Goal: Information Seeking & Learning: Find specific fact

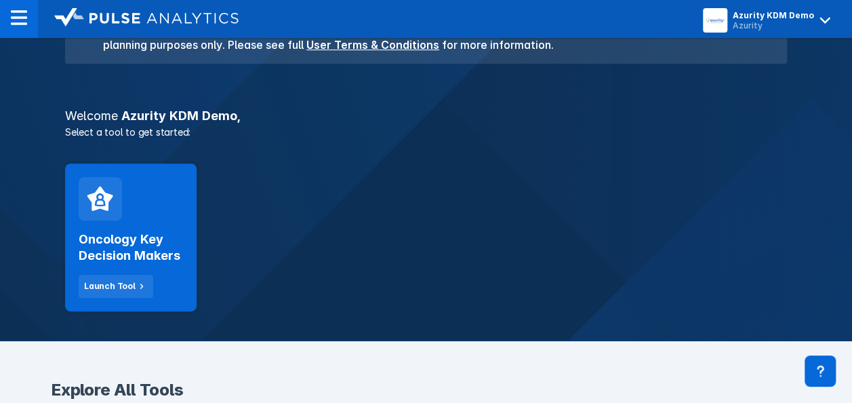
scroll to position [176, 0]
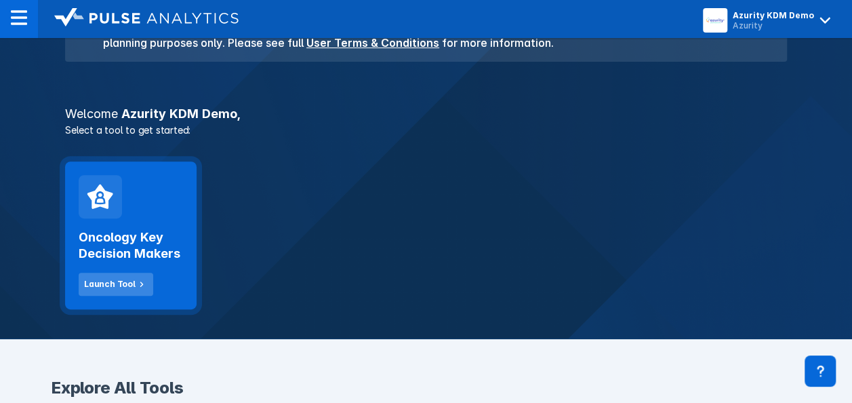
click at [130, 277] on button "Launch Tool" at bounding box center [116, 284] width 75 height 23
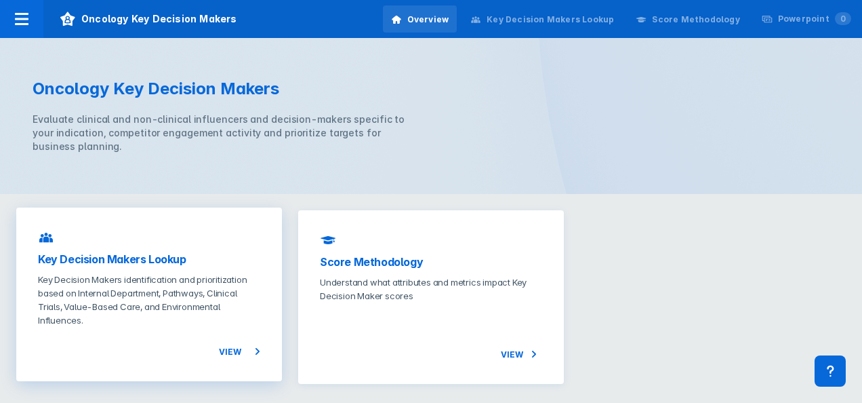
click at [237, 351] on span "View" at bounding box center [239, 351] width 41 height 16
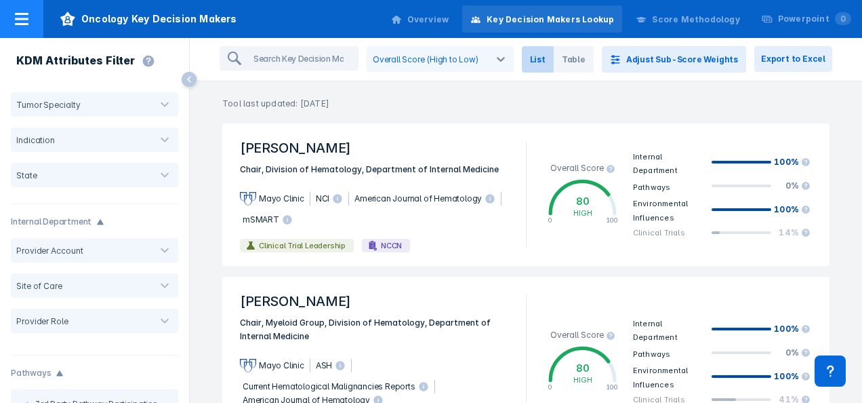
click at [22, 15] on icon at bounding box center [22, 19] width 16 height 16
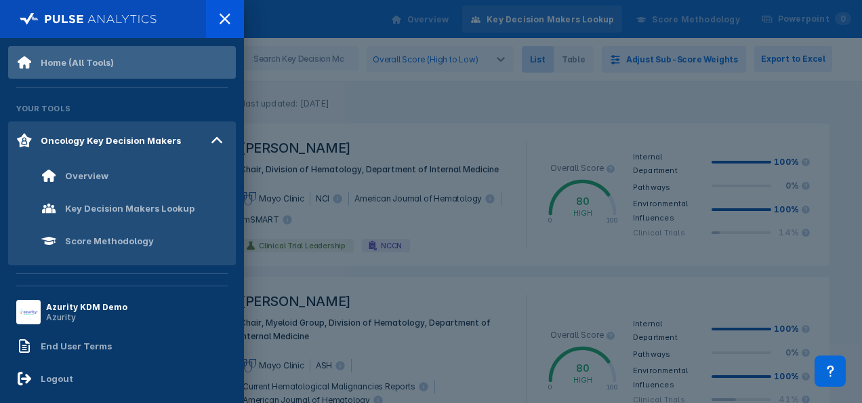
click at [106, 57] on div "Home (All Tools)" at bounding box center [77, 62] width 73 height 11
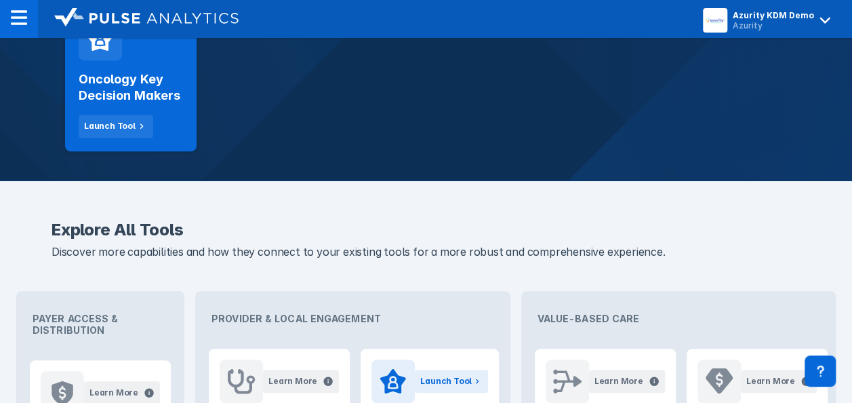
scroll to position [330, 0]
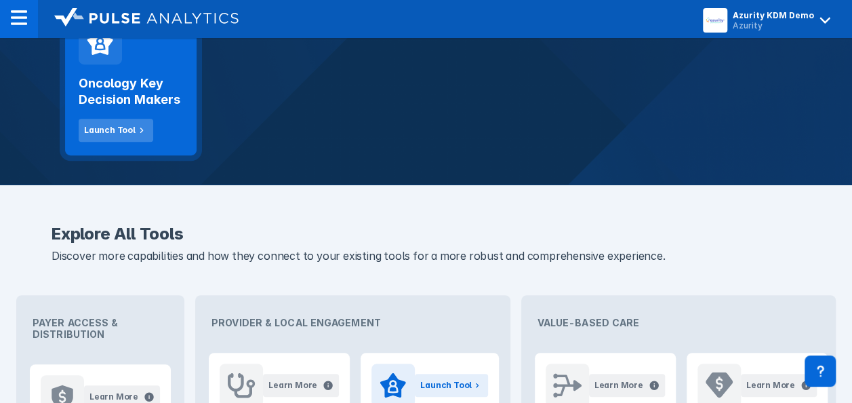
click at [136, 129] on icon at bounding box center [142, 130] width 12 height 12
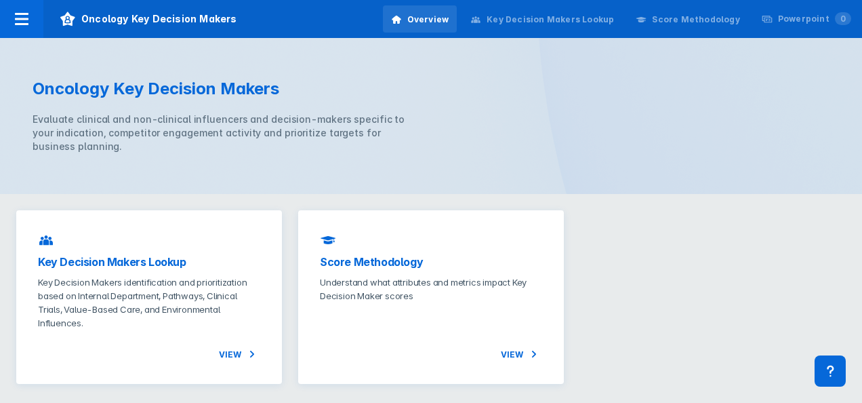
click at [601, 23] on div "Key Decision Makers Lookup" at bounding box center [550, 20] width 127 height 12
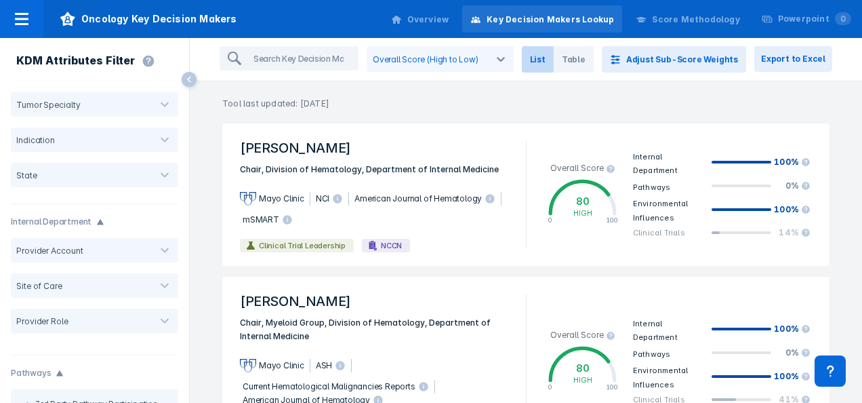
click at [554, 62] on span "List" at bounding box center [538, 59] width 32 height 26
click at [355, 50] on input "search" at bounding box center [302, 58] width 109 height 22
click at [343, 57] on input "search" at bounding box center [302, 58] width 109 height 22
click at [435, 16] on div "Overview" at bounding box center [429, 20] width 42 height 12
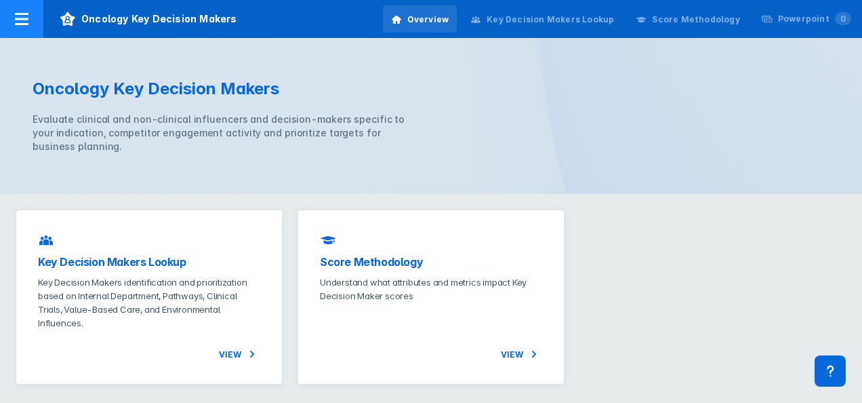
click at [28, 22] on icon at bounding box center [22, 19] width 16 height 16
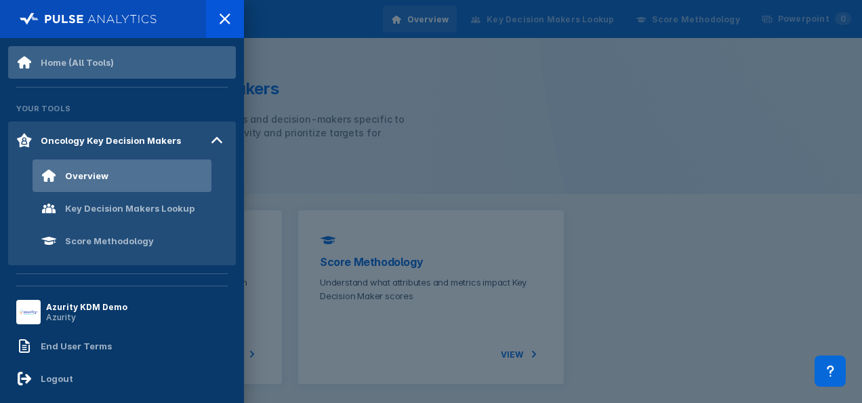
click at [62, 62] on div "Home (All Tools)" at bounding box center [77, 62] width 73 height 11
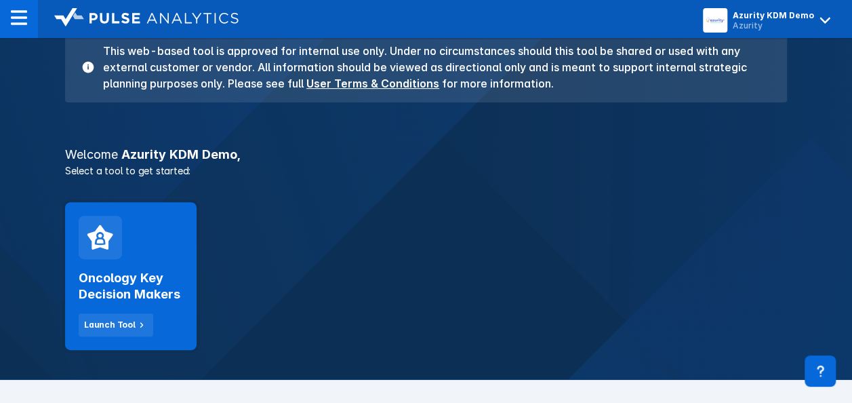
scroll to position [126, 0]
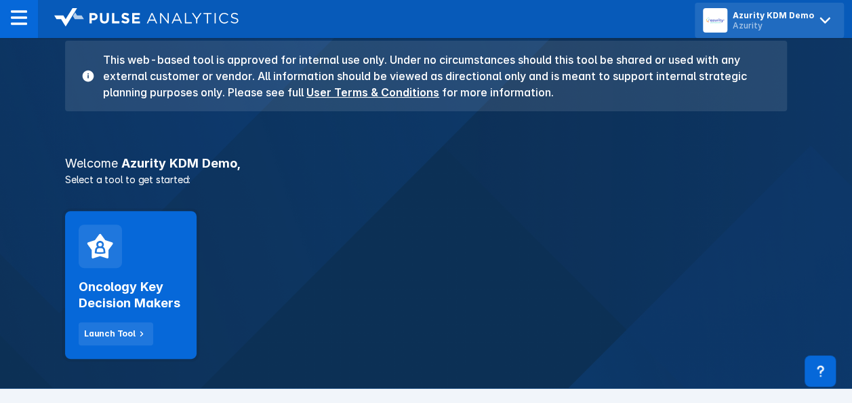
click at [819, 20] on icon at bounding box center [825, 20] width 22 height 22
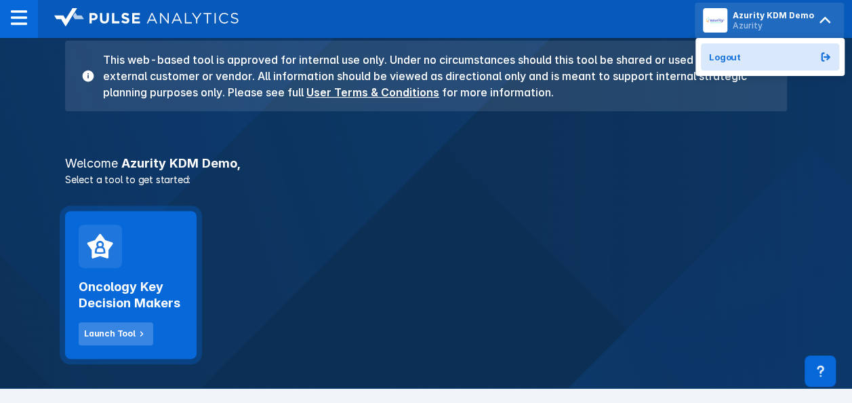
click at [124, 329] on div "Launch Tool" at bounding box center [110, 333] width 52 height 12
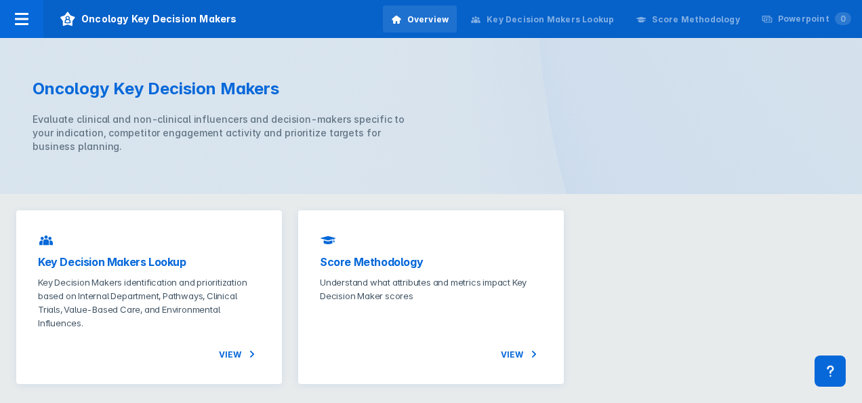
click at [540, 20] on div "Key Decision Makers Lookup" at bounding box center [550, 20] width 127 height 12
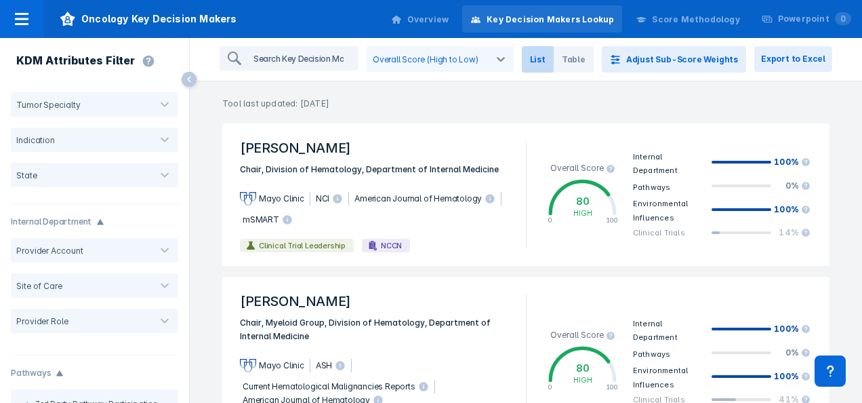
click at [317, 63] on input "search" at bounding box center [302, 58] width 109 height 22
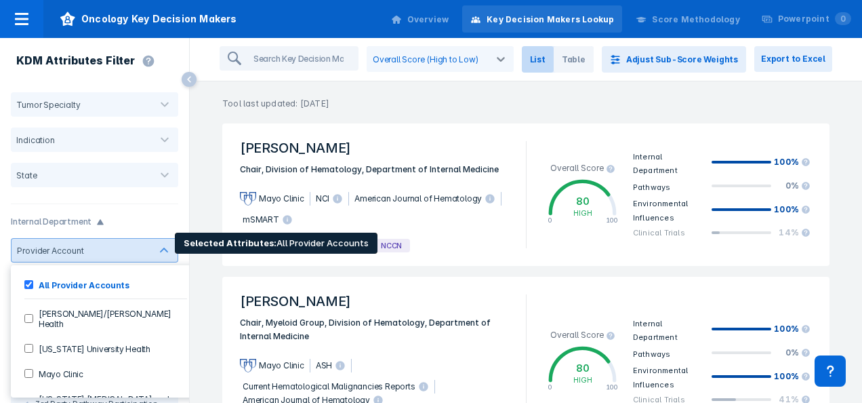
click at [28, 399] on Specialists-checkbox "[US_STATE] [MEDICAL_DATA] and Blood Specialists" at bounding box center [28, 403] width 9 height 9
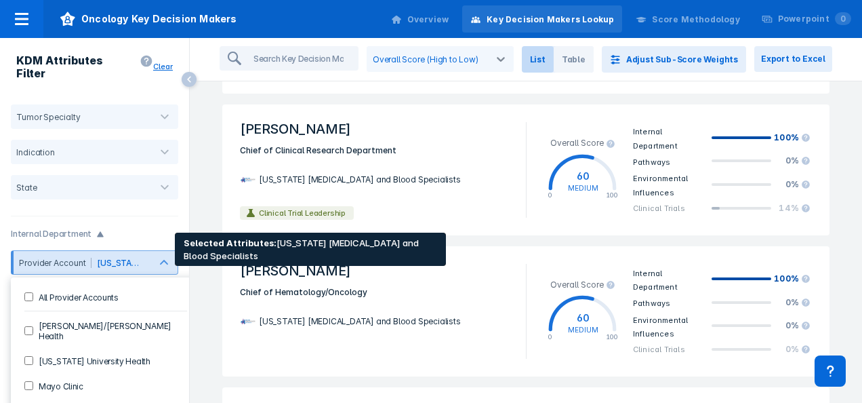
click at [62, 258] on div "Provider Account" at bounding box center [53, 263] width 78 height 10
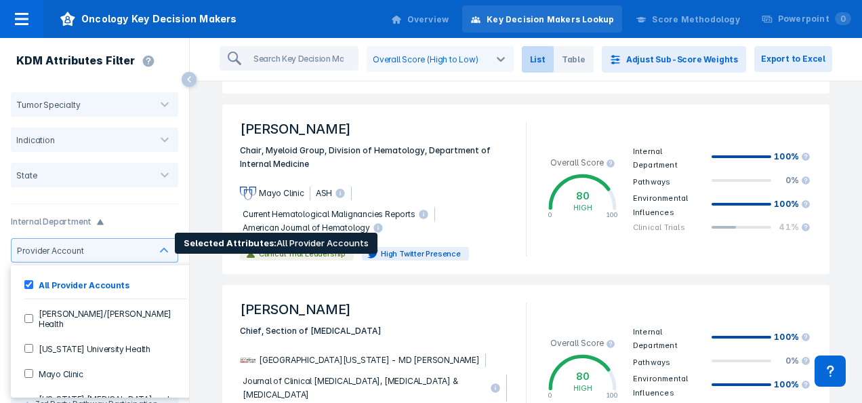
click at [163, 244] on div at bounding box center [164, 250] width 27 height 27
click at [28, 399] on Specialists-checkbox "[US_STATE] [MEDICAL_DATA] and Blood Specialists" at bounding box center [28, 403] width 9 height 9
click at [27, 399] on Specialists-checkbox "[US_STATE] [MEDICAL_DATA] and Blood Specialists" at bounding box center [28, 403] width 9 height 9
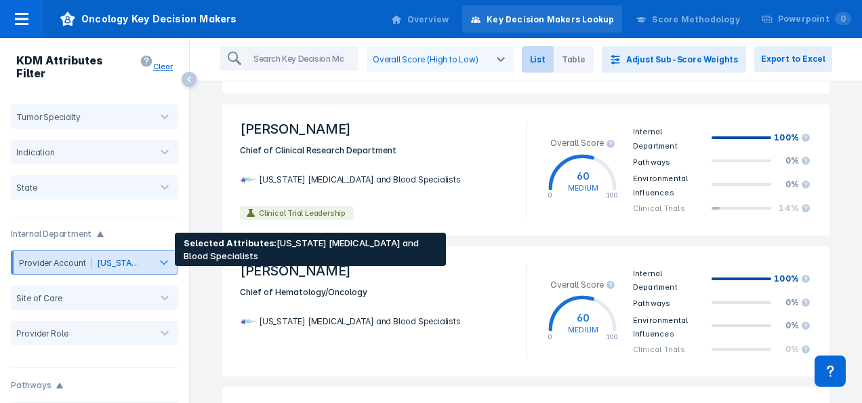
click at [121, 256] on div "[US_STATE] [MEDICAL_DATA] and Blood Specialists" at bounding box center [121, 262] width 58 height 13
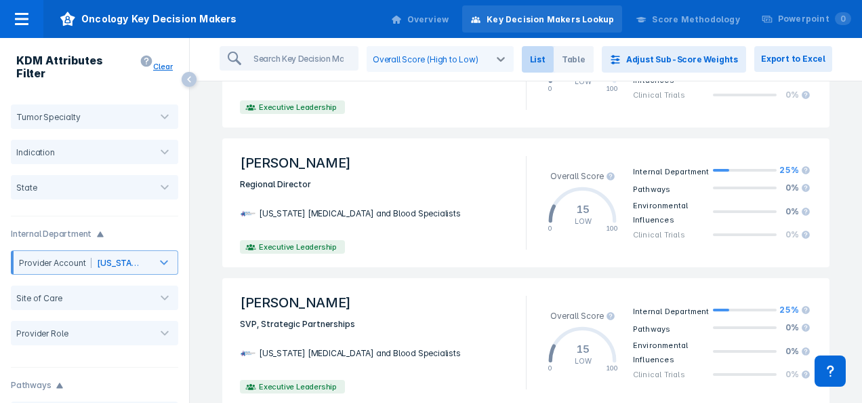
scroll to position [2505, 0]
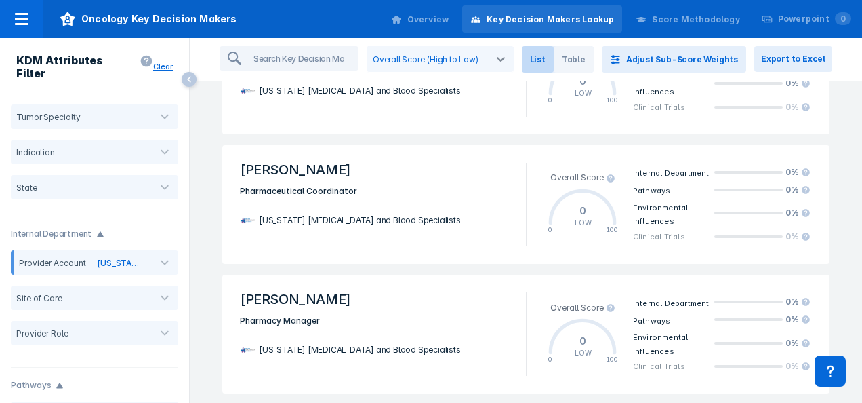
scroll to position [2347, 0]
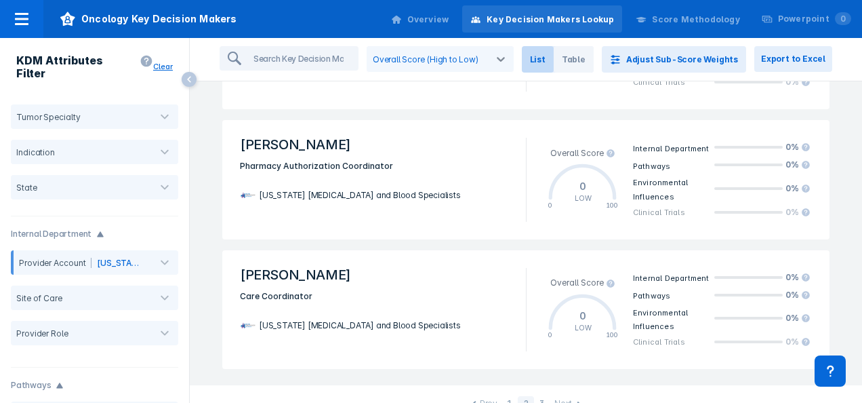
click at [538, 396] on div "3" at bounding box center [542, 404] width 16 height 16
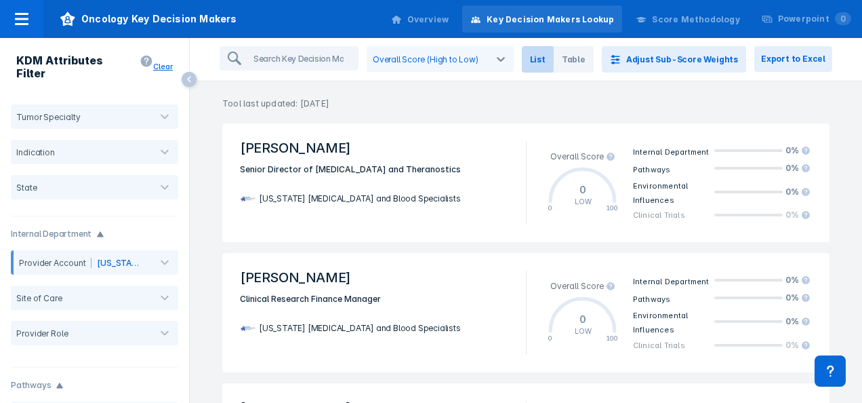
scroll to position [146, 0]
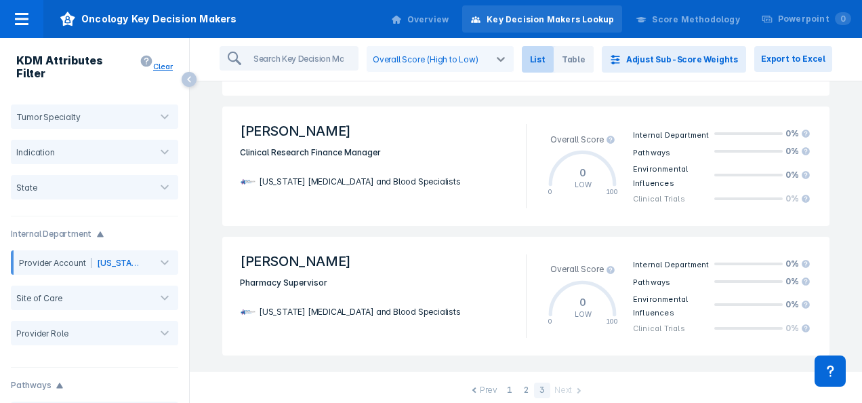
click at [472, 384] on div at bounding box center [474, 389] width 4 height 18
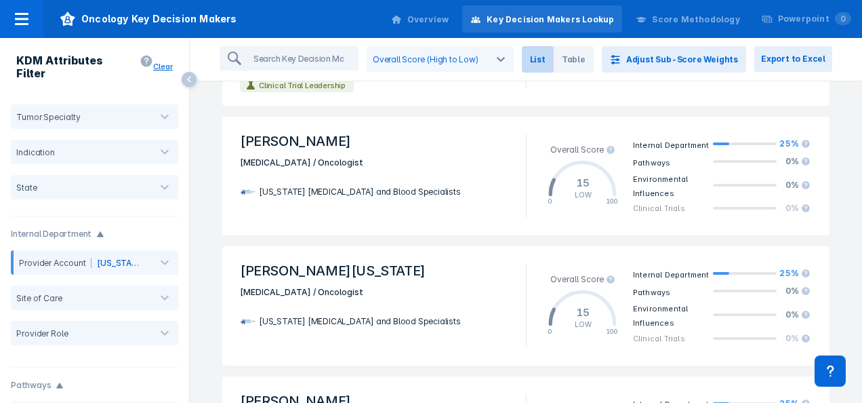
scroll to position [28, 0]
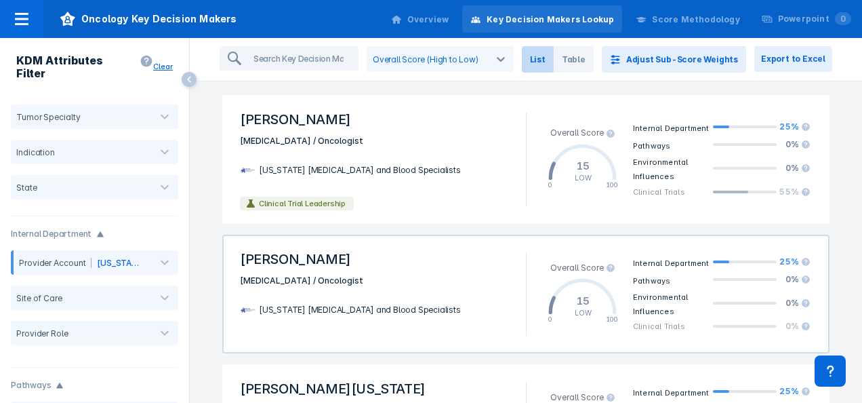
drag, startPoint x: 319, startPoint y: 250, endPoint x: 283, endPoint y: 261, distance: 38.4
click at [283, 261] on span "[PERSON_NAME]" at bounding box center [375, 259] width 286 height 30
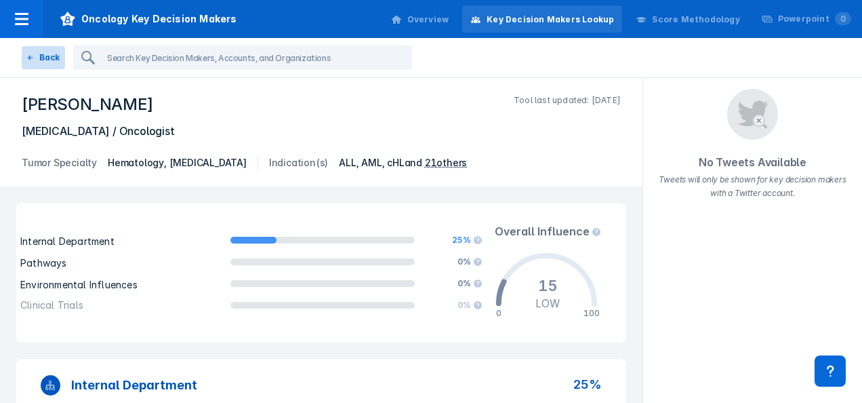
click at [43, 61] on button "Back" at bounding box center [43, 57] width 43 height 23
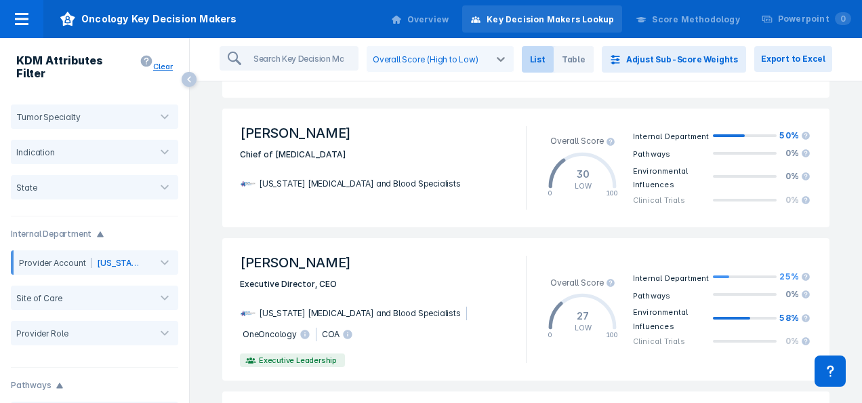
scroll to position [934, 0]
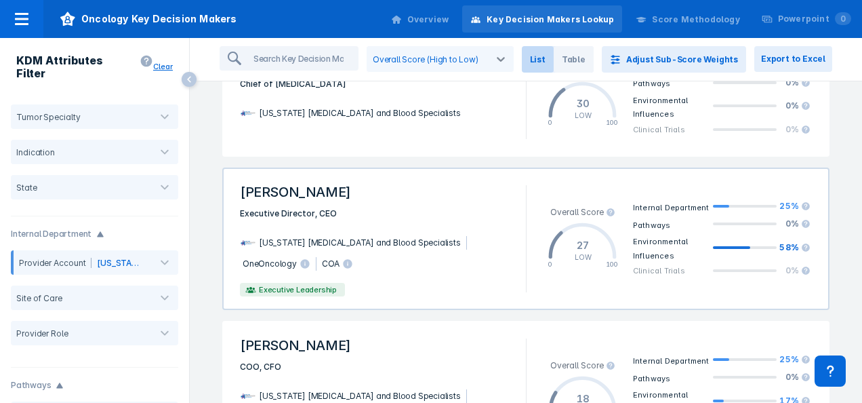
click at [320, 179] on span "[PERSON_NAME]" at bounding box center [375, 192] width 286 height 30
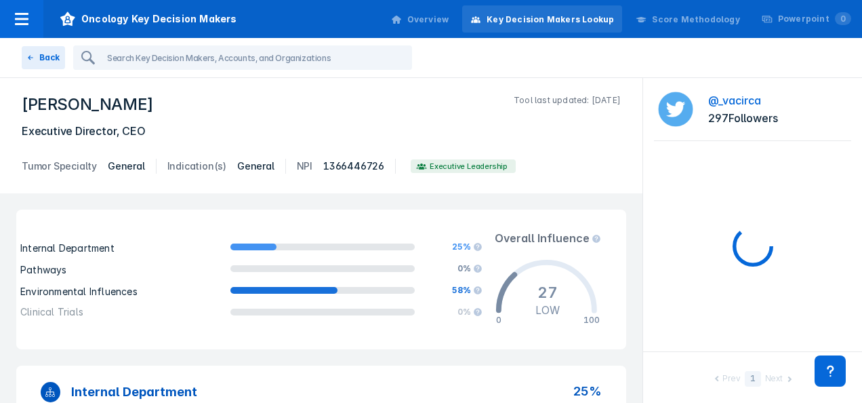
drag, startPoint x: 856, startPoint y: 175, endPoint x: 533, endPoint y: 167, distance: 322.9
click at [533, 167] on dl "Tumor Specialty General Indication(s) General NPI [US_HEALTHCARE_NPI] Executive…" at bounding box center [321, 166] width 599 height 22
drag, startPoint x: 858, startPoint y: 170, endPoint x: 545, endPoint y: 137, distance: 314.9
click at [545, 137] on h5 "Executive Director, CEO" at bounding box center [321, 131] width 599 height 16
click at [37, 57] on button "Back" at bounding box center [43, 57] width 43 height 23
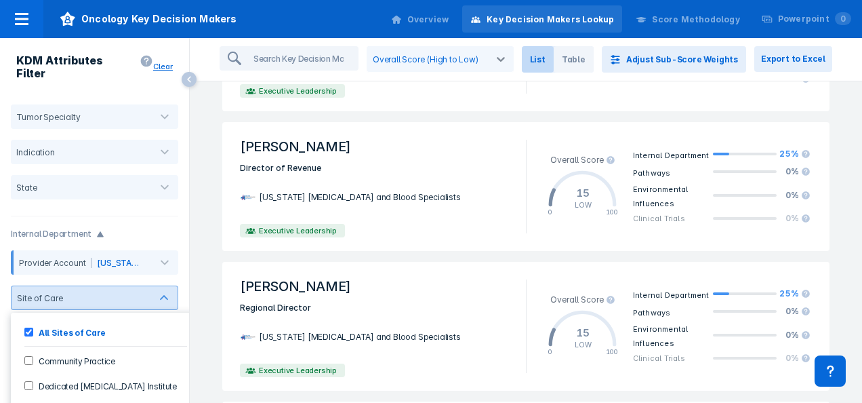
scroll to position [2505, 0]
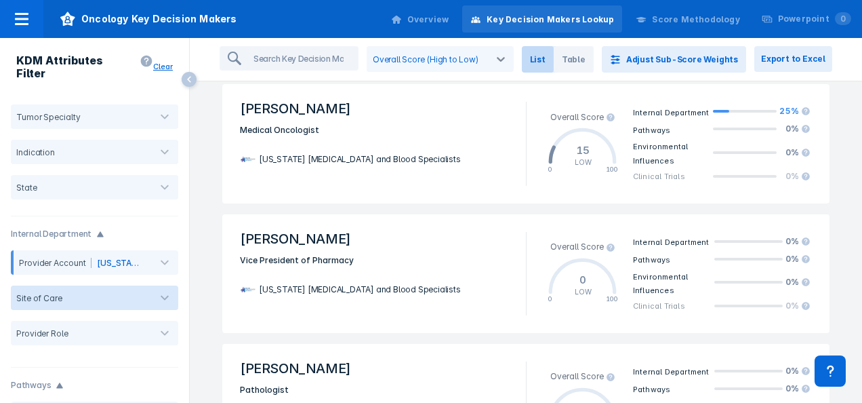
scroll to position [869, 0]
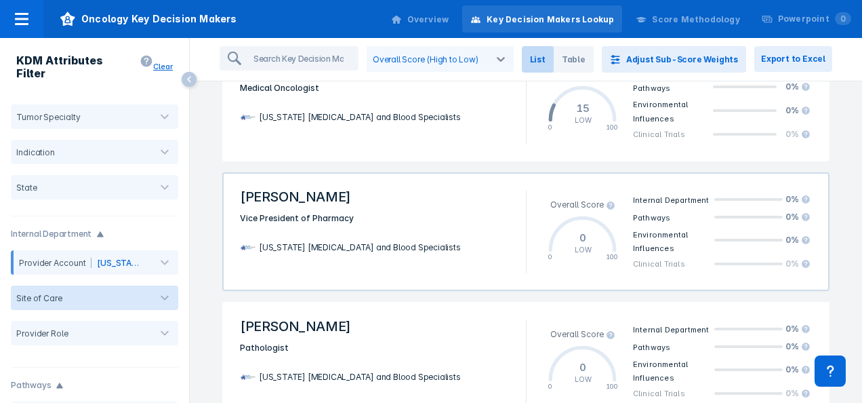
click at [359, 229] on div "[US_STATE] [MEDICAL_DATA] and Blood Specialists" at bounding box center [375, 247] width 286 height 45
